Goal: Task Accomplishment & Management: Use online tool/utility

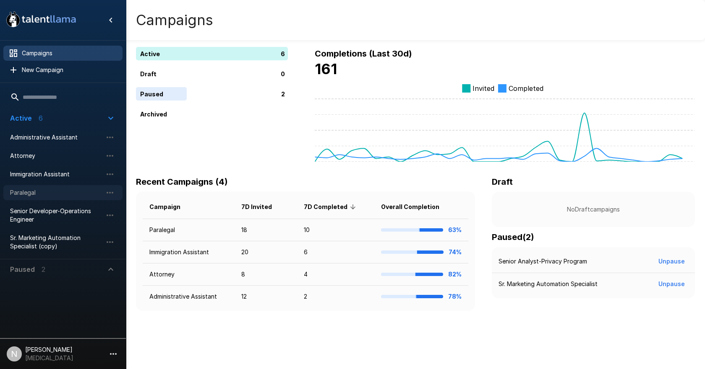
click at [29, 190] on span "Paralegal" at bounding box center [56, 193] width 92 height 8
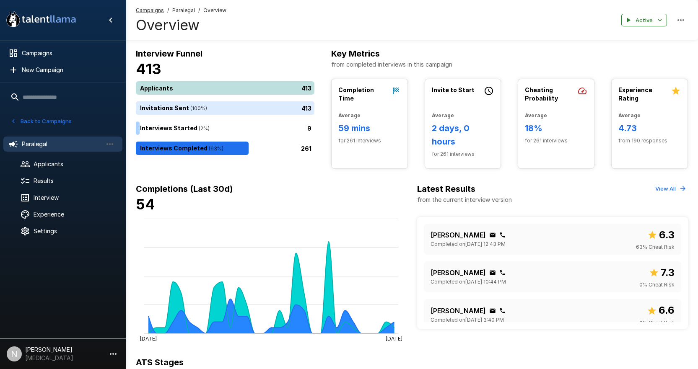
click at [174, 83] on div "413" at bounding box center [227, 87] width 182 height 13
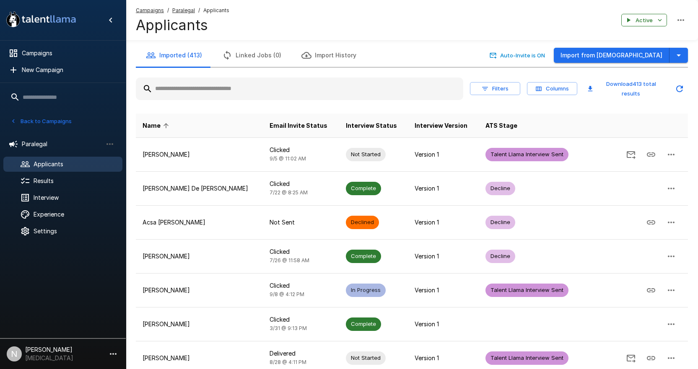
click at [220, 93] on input "text" at bounding box center [300, 88] width 328 height 15
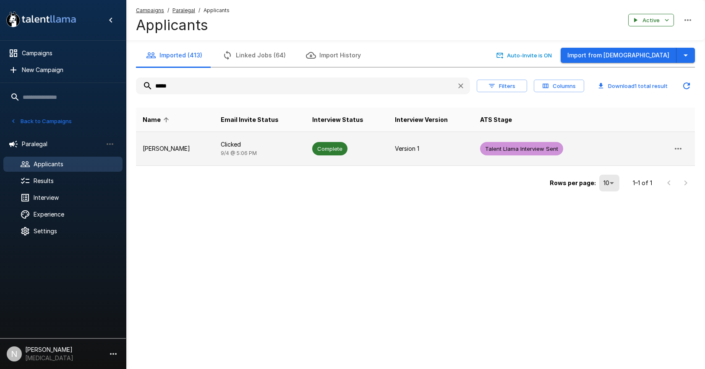
type input "*****"
click at [161, 144] on td "[PERSON_NAME]" at bounding box center [175, 149] width 78 height 34
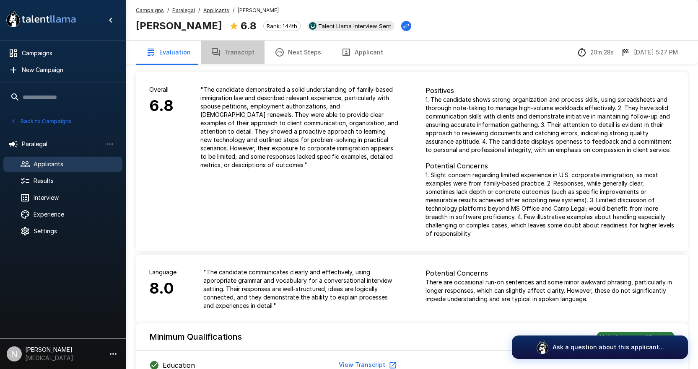
click at [236, 46] on button "Transcript" at bounding box center [233, 52] width 64 height 23
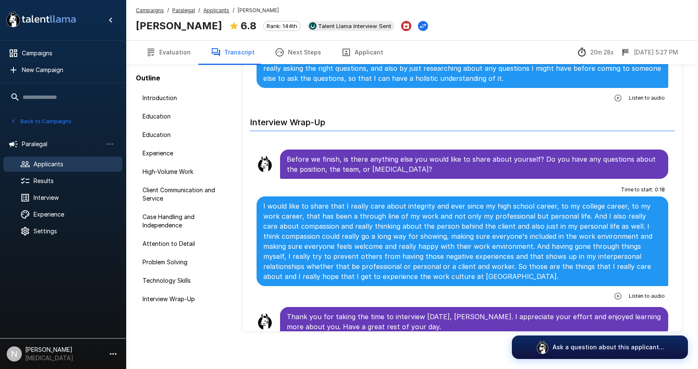
scroll to position [44, 0]
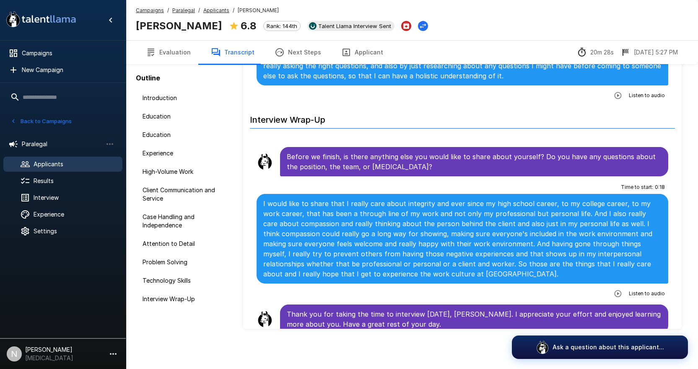
click at [314, 283] on div "Time to start : 0 : 18 I would like to share that I really care about integrity…" at bounding box center [463, 241] width 412 height 120
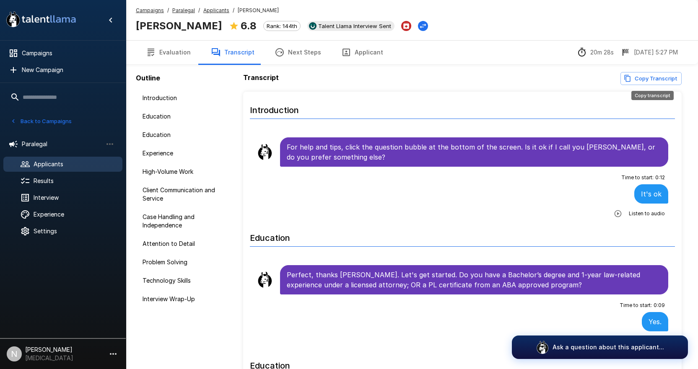
click at [635, 77] on button "Copy Transcript" at bounding box center [651, 78] width 61 height 13
drag, startPoint x: 172, startPoint y: 51, endPoint x: 157, endPoint y: 49, distance: 14.3
click at [172, 51] on button "Evaluation" at bounding box center [168, 52] width 65 height 23
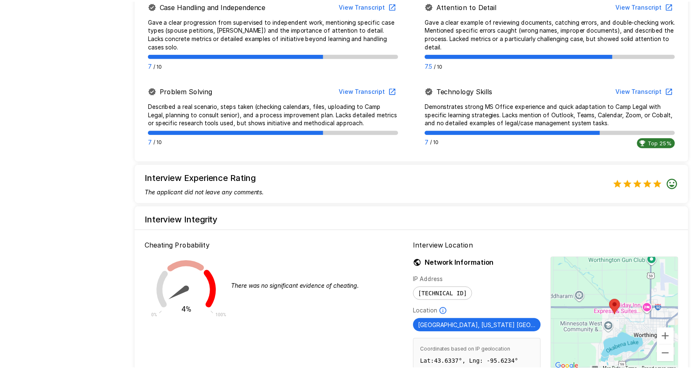
scroll to position [647, 0]
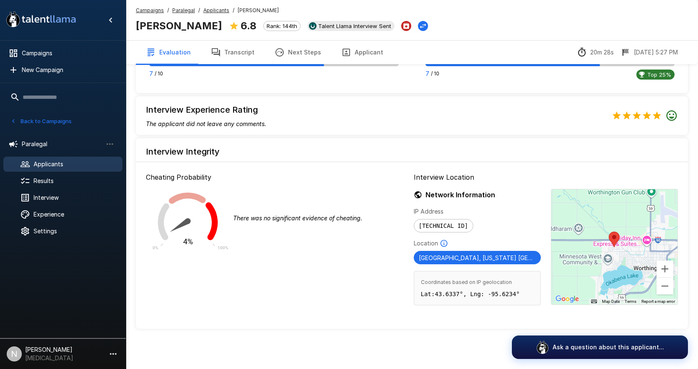
click at [298, 51] on button "Next Steps" at bounding box center [298, 52] width 67 height 23
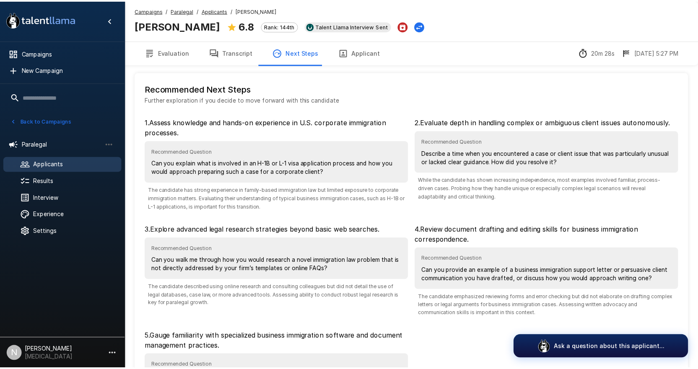
scroll to position [115, 0]
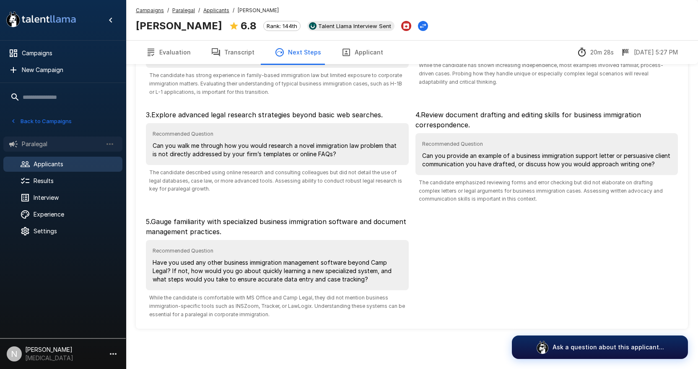
click at [36, 144] on span "Paralegal" at bounding box center [62, 144] width 81 height 8
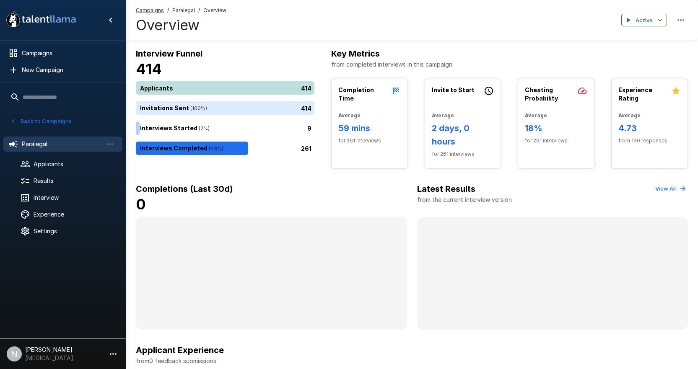
click at [176, 86] on div "414" at bounding box center [227, 87] width 182 height 13
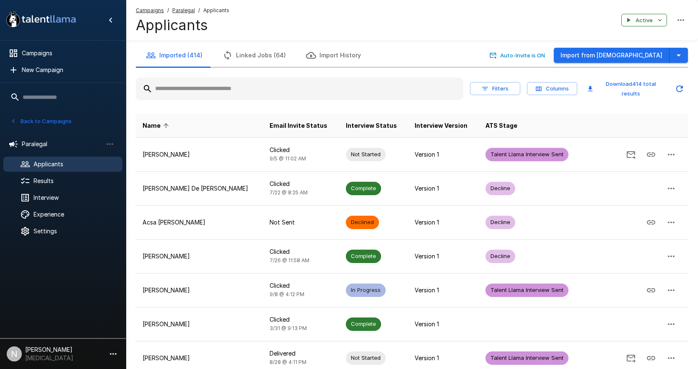
click at [227, 89] on input "text" at bounding box center [300, 88] width 328 height 15
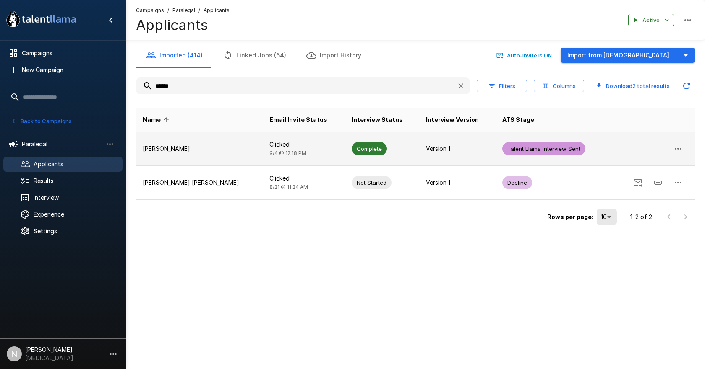
type input "******"
click at [201, 143] on td "[PERSON_NAME]" at bounding box center [199, 149] width 127 height 34
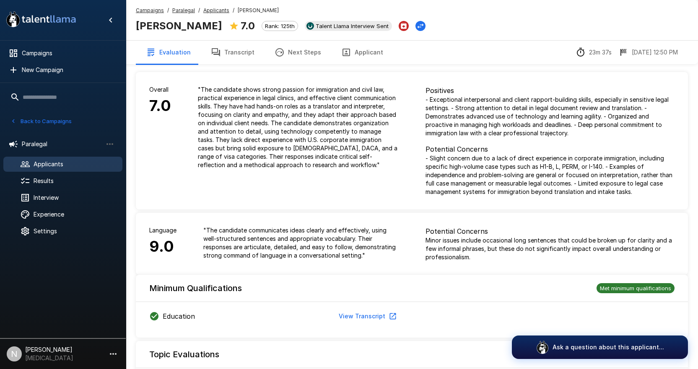
click at [229, 52] on button "Transcript" at bounding box center [233, 52] width 64 height 23
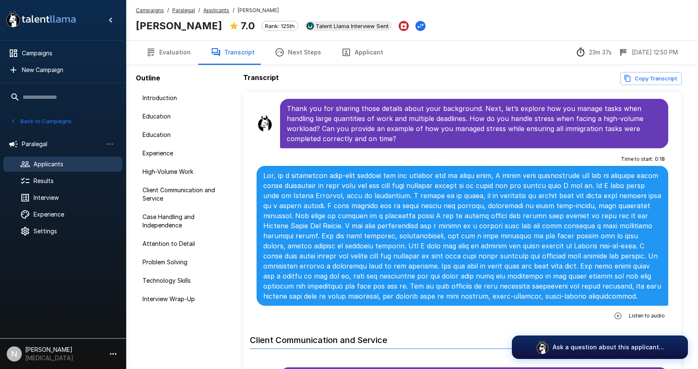
scroll to position [713, 0]
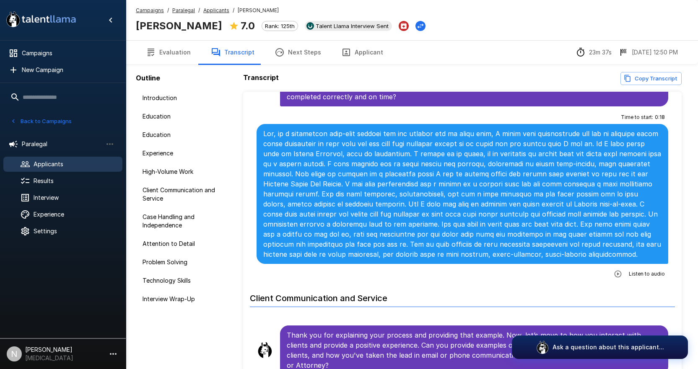
click at [340, 222] on p at bounding box center [462, 194] width 398 height 131
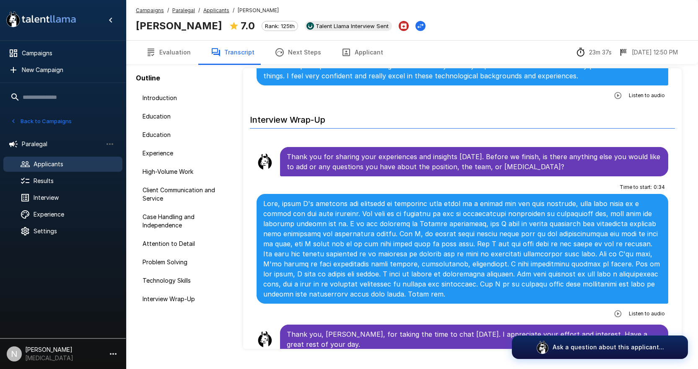
scroll to position [44, 0]
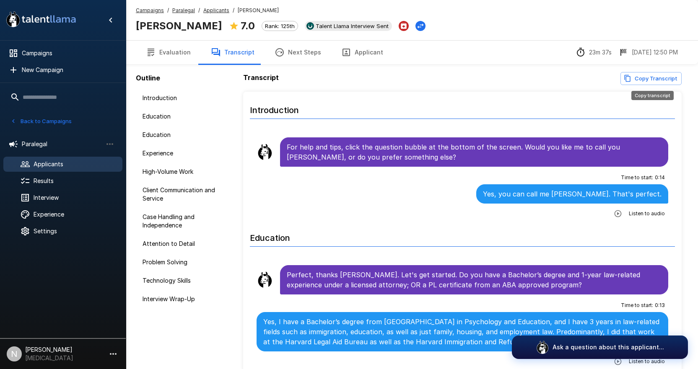
click at [648, 82] on button "Copy Transcript" at bounding box center [651, 78] width 61 height 13
click at [161, 53] on button "Evaluation" at bounding box center [168, 52] width 65 height 23
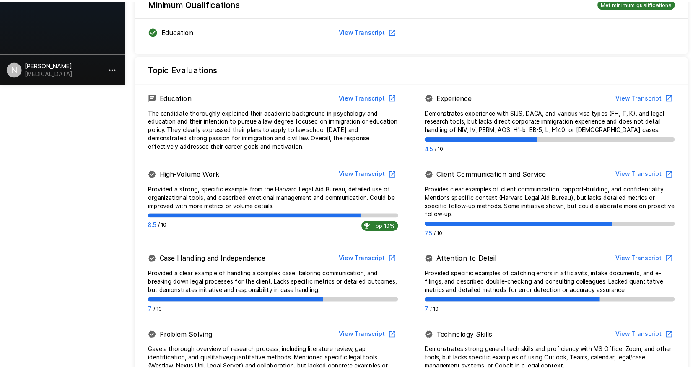
scroll to position [563, 0]
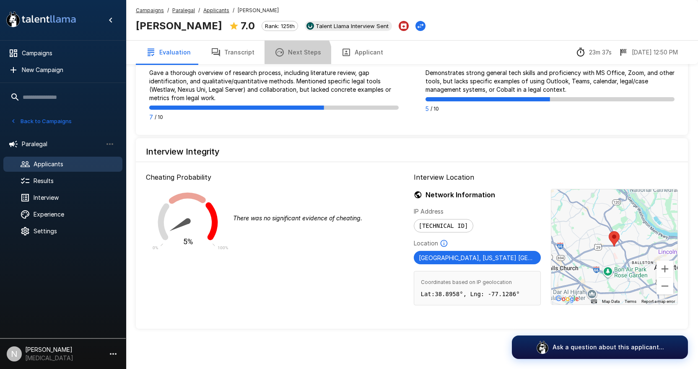
click at [289, 57] on button "Next Steps" at bounding box center [298, 52] width 67 height 23
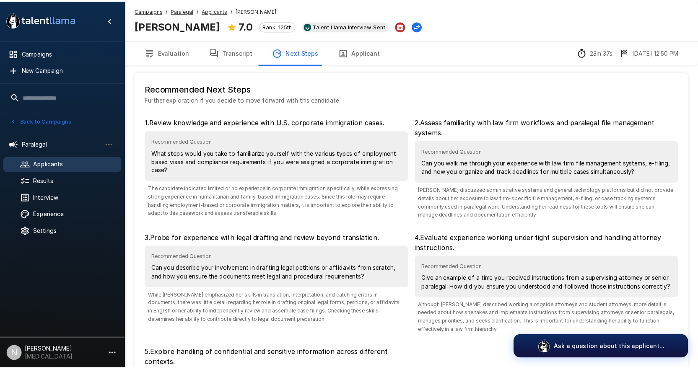
scroll to position [132, 0]
